Goal: Task Accomplishment & Management: Manage account settings

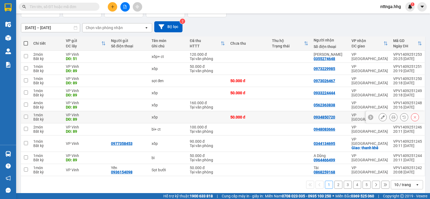
scroll to position [40, 0]
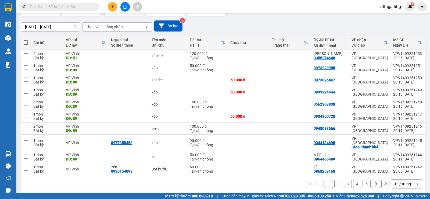
click at [399, 181] on div "10 / trang" at bounding box center [403, 183] width 17 height 5
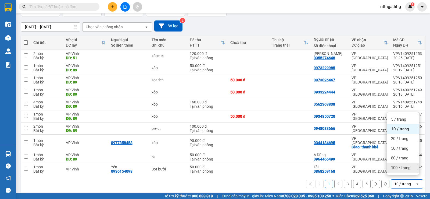
click at [397, 168] on span "100 / trang" at bounding box center [400, 167] width 19 height 5
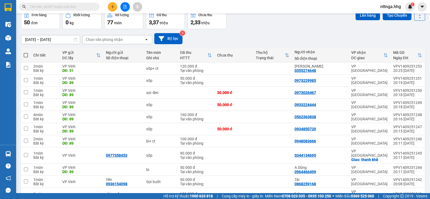
scroll to position [0, 0]
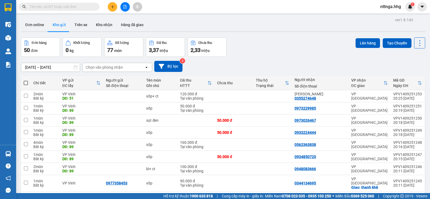
click at [124, 67] on div "Chọn văn phòng nhận" at bounding box center [114, 67] width 62 height 9
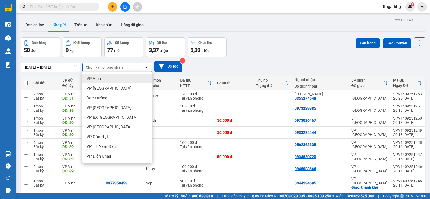
click at [315, 53] on div "Đơn hàng 50 đơn Khối lượng 0 kg Số lượng 77 món Đã thu 3,37 triệu Chưa thu 2,33…" at bounding box center [223, 46] width 405 height 19
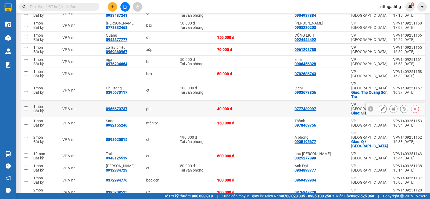
scroll to position [523, 0]
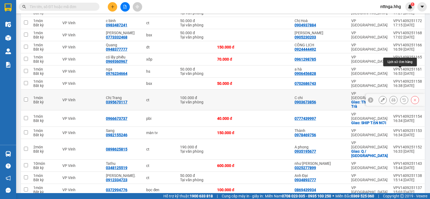
click at [403, 98] on icon at bounding box center [405, 100] width 4 height 4
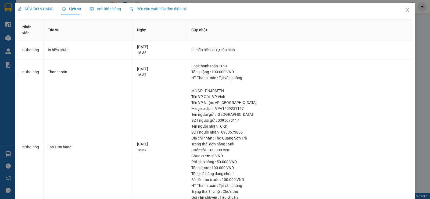
click at [406, 10] on icon "close" at bounding box center [408, 10] width 4 height 4
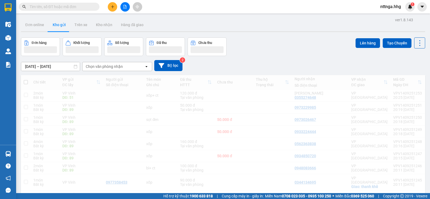
click at [406, 12] on div "Kết quả tìm kiếm ( 0 ) Bộ lọc No Data nttnga.hhg 1" at bounding box center [215, 6] width 430 height 13
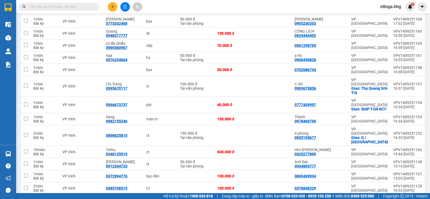
scroll to position [538, 0]
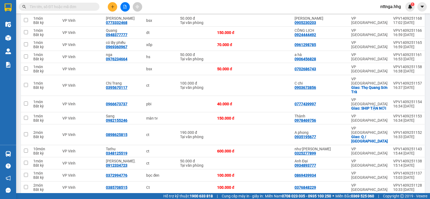
click at [380, 7] on span "nttnga.hhg" at bounding box center [390, 6] width 29 height 7
click at [392, 15] on span "Đăng xuất" at bounding box center [395, 17] width 23 height 6
